Goal: Information Seeking & Learning: Learn about a topic

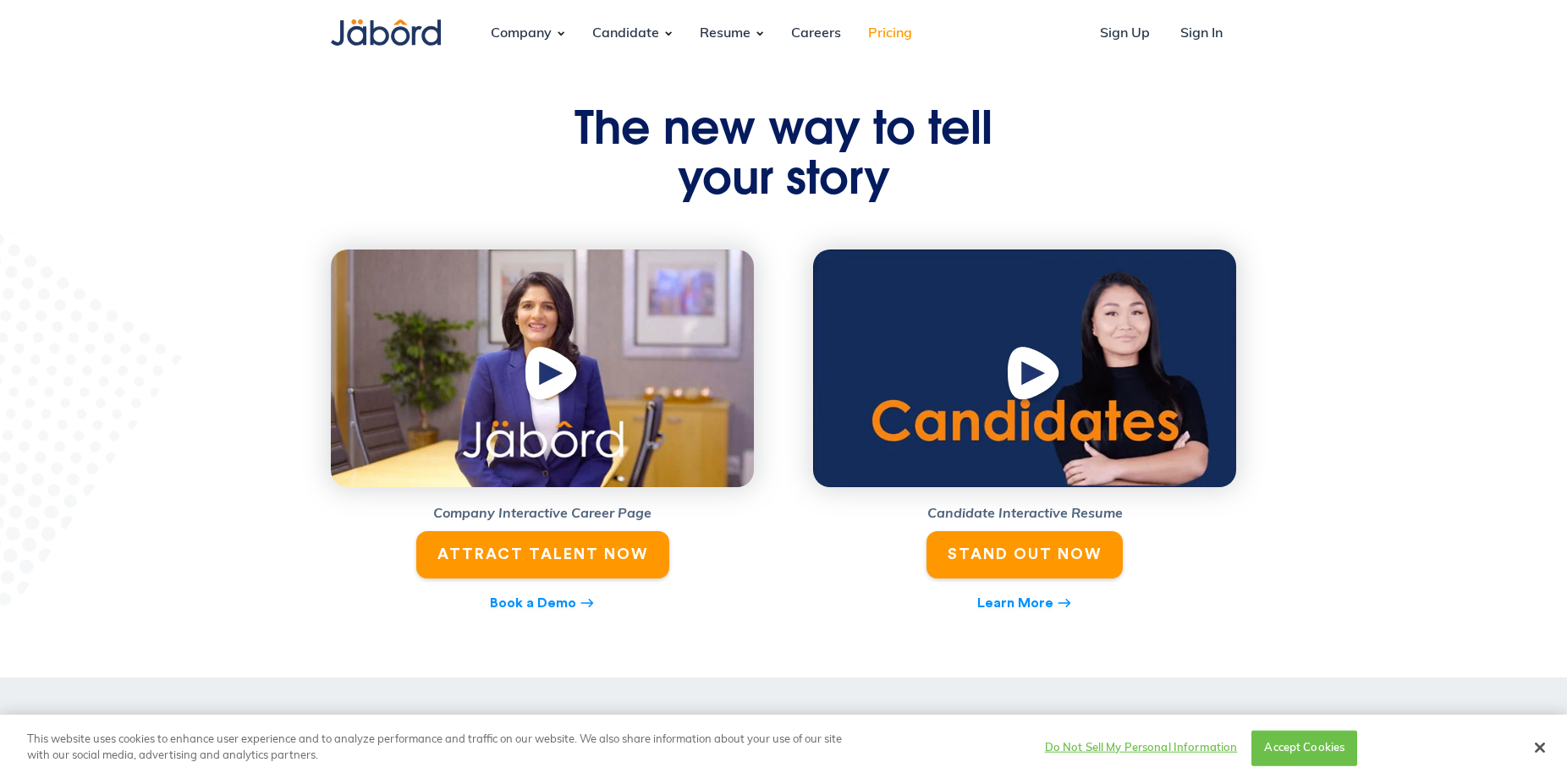
click at [900, 39] on link "Pricing" at bounding box center [890, 33] width 71 height 45
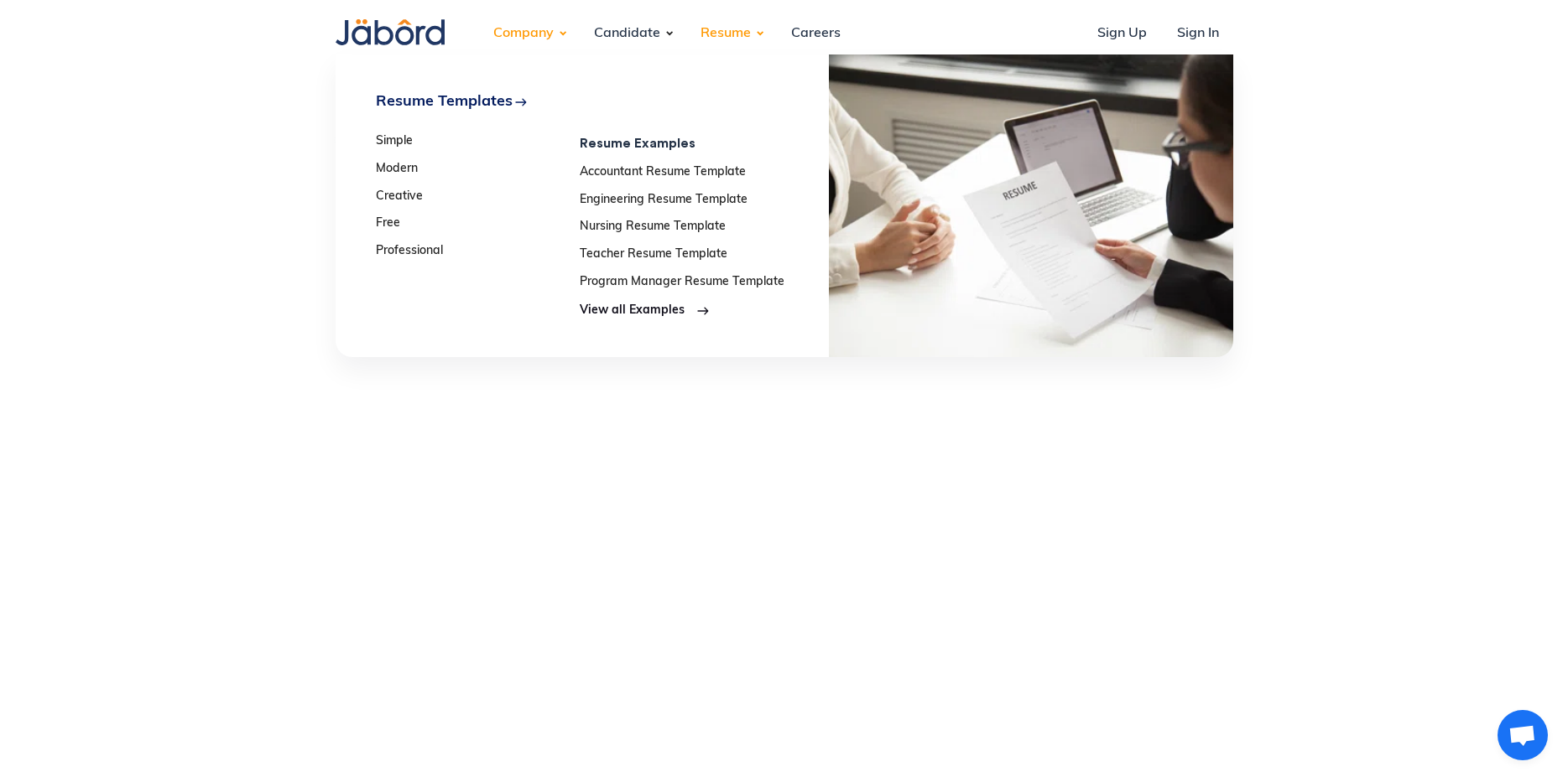
click at [706, 34] on div "Resume" at bounding box center [725, 33] width 77 height 45
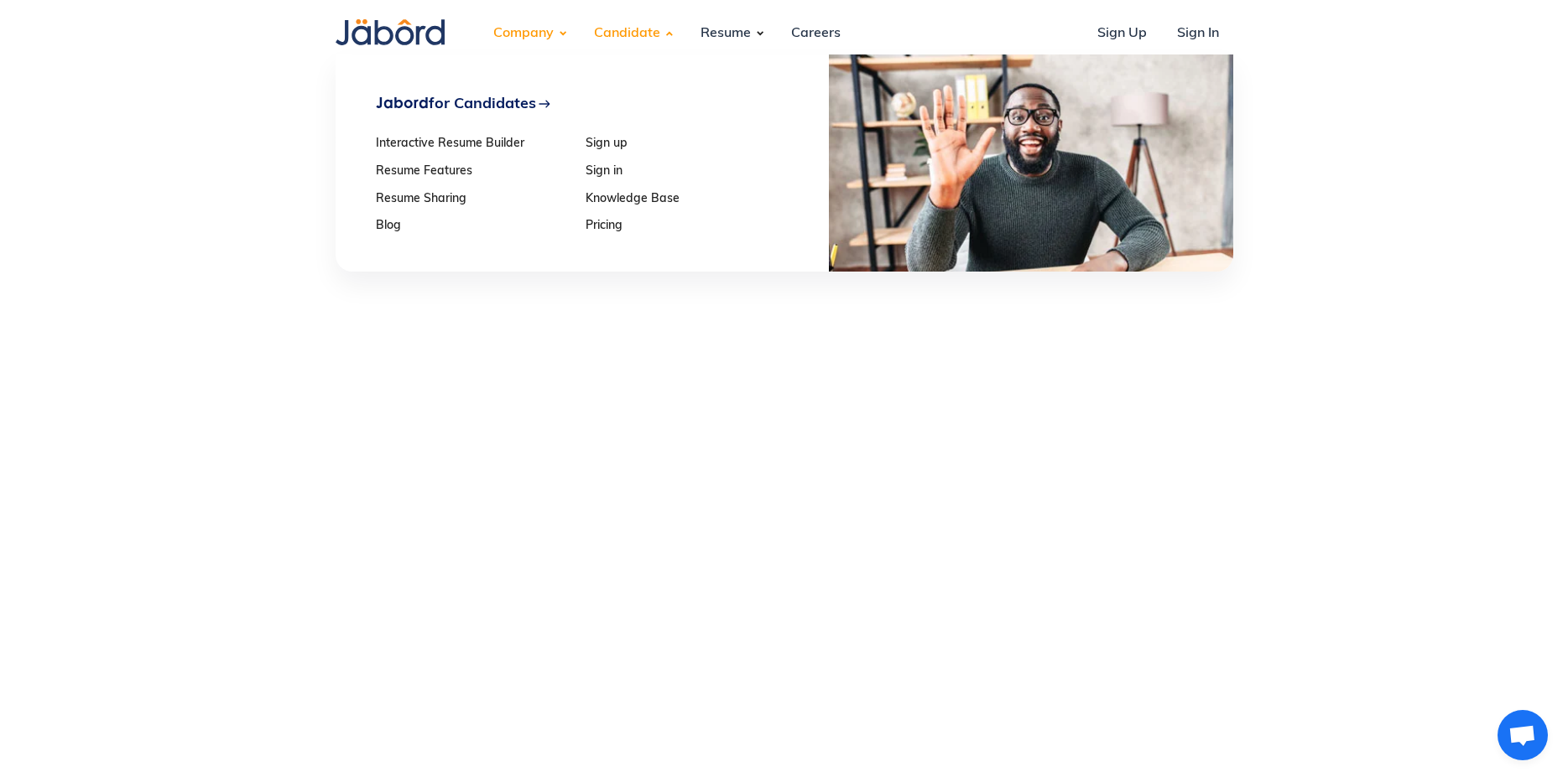
click at [646, 42] on div "Candidate" at bounding box center [627, 33] width 93 height 45
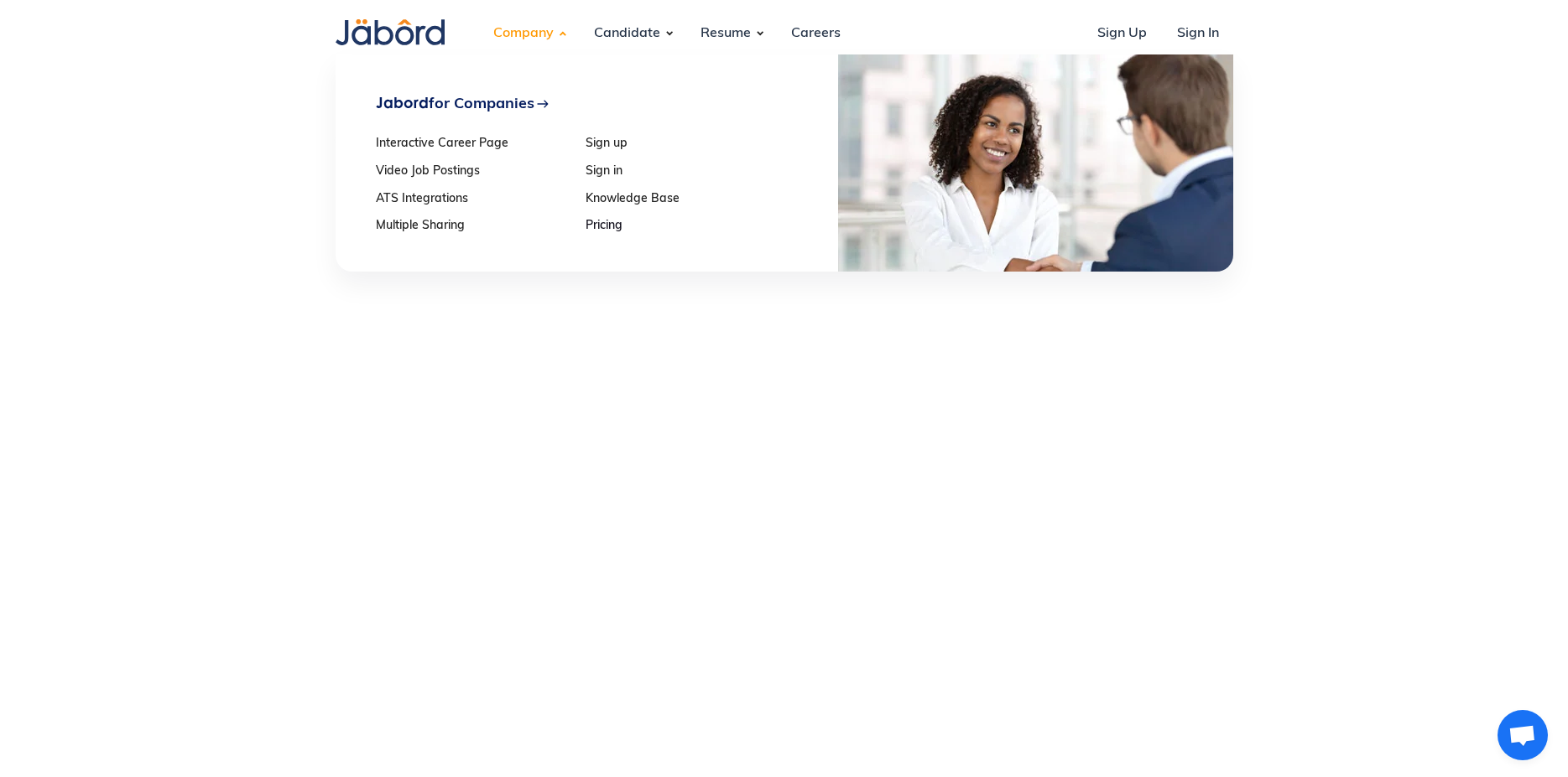
click at [516, 33] on div "Company" at bounding box center [523, 33] width 87 height 45
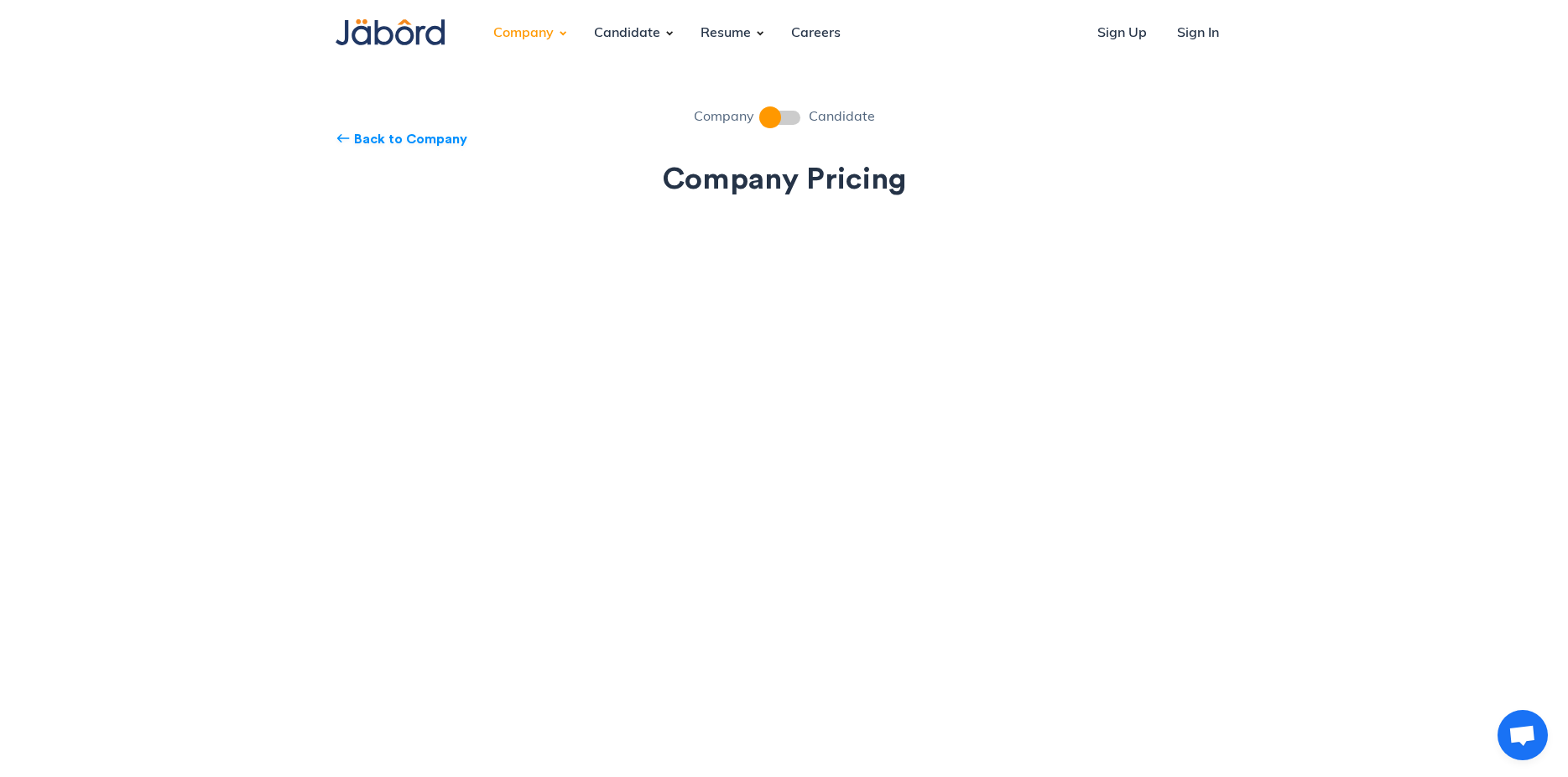
click at [372, 35] on img at bounding box center [390, 33] width 109 height 26
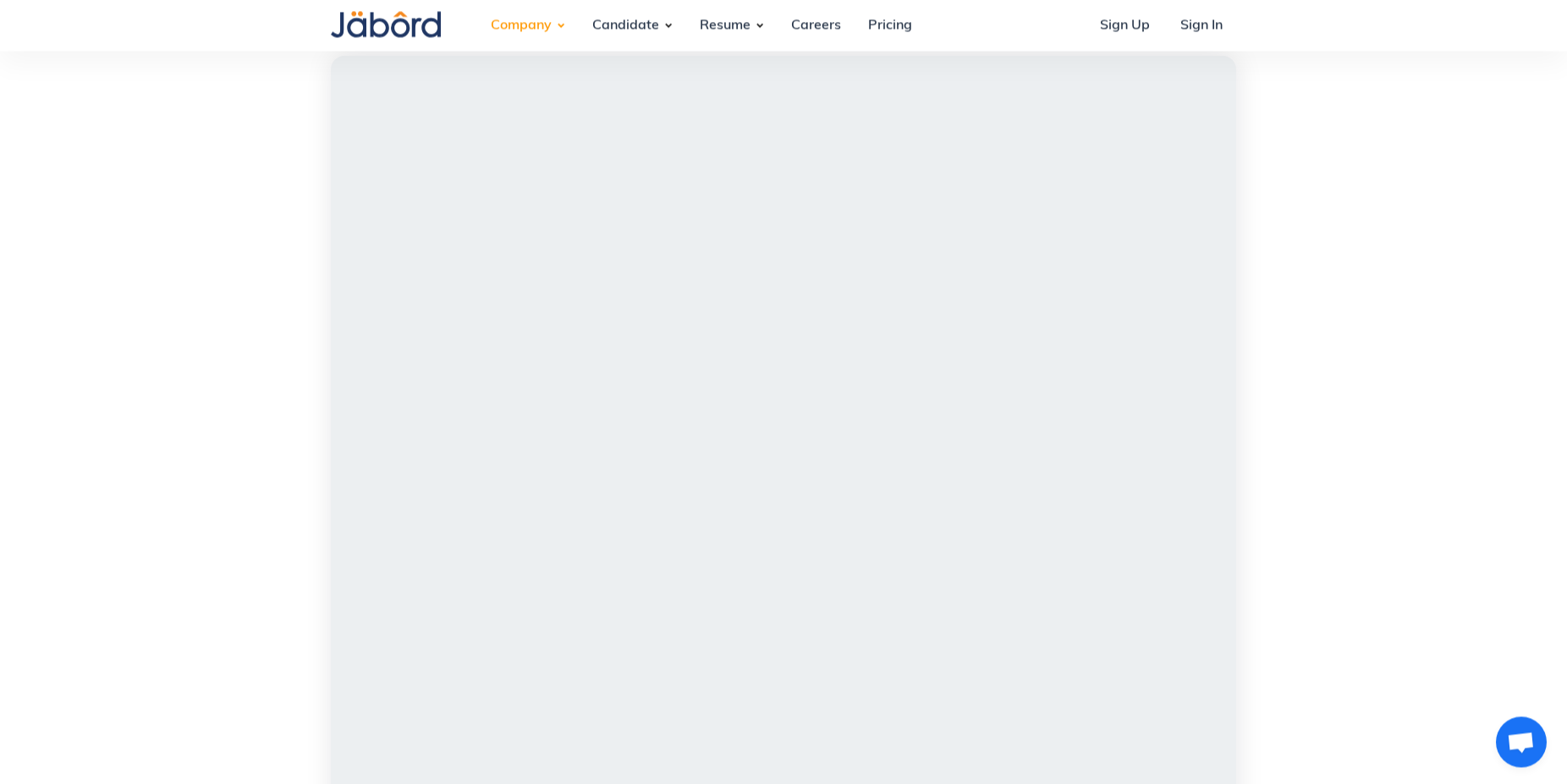
scroll to position [1467, 0]
